Goal: Find specific page/section: Find specific page/section

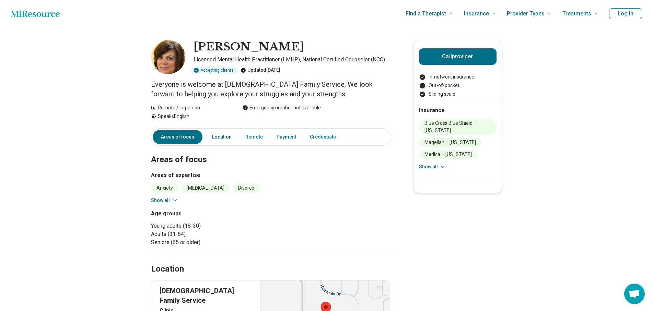
click at [223, 137] on link "Location" at bounding box center [222, 137] width 28 height 14
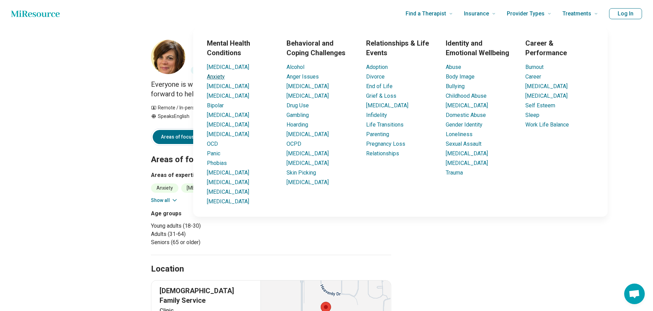
click at [210, 78] on link "Anxiety" at bounding box center [216, 76] width 18 height 7
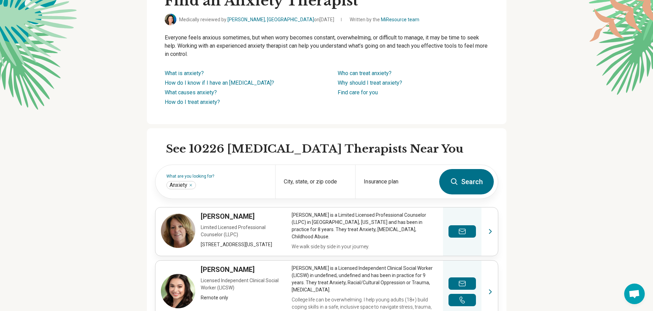
scroll to position [69, 0]
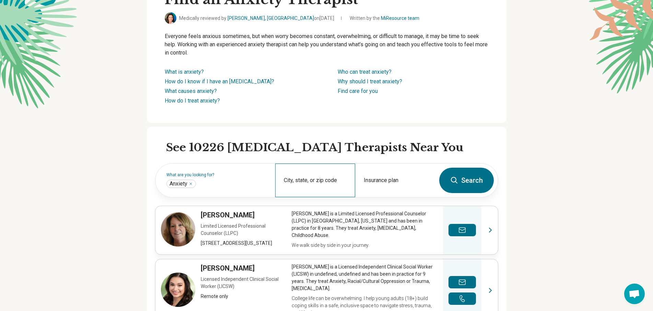
click at [309, 178] on div "City, state, or zip code" at bounding box center [315, 181] width 80 height 34
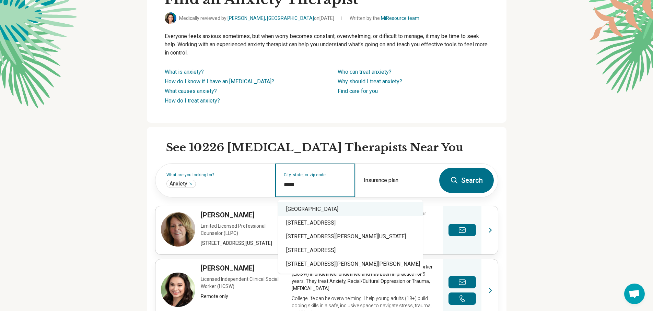
click at [305, 211] on div "[GEOGRAPHIC_DATA]" at bounding box center [350, 210] width 145 height 14
type input "**********"
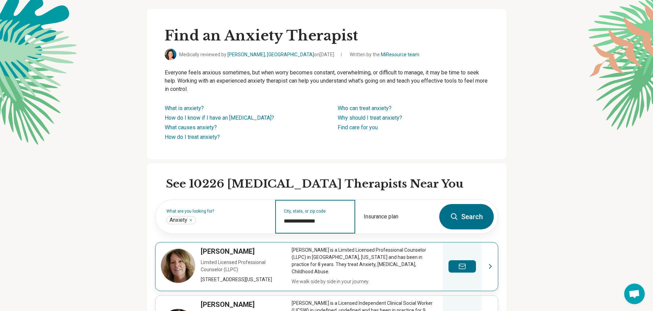
scroll to position [0, 0]
